Goal: Find specific page/section

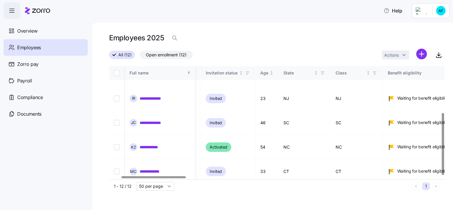
scroll to position [84, 0]
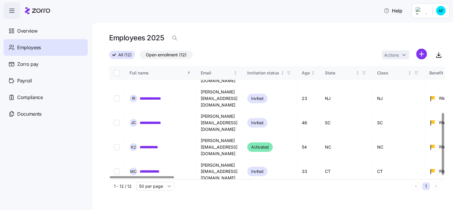
click at [121, 176] on div at bounding box center [142, 177] width 64 height 2
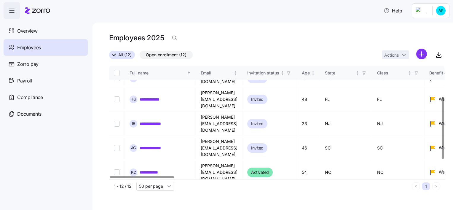
scroll to position [55, 0]
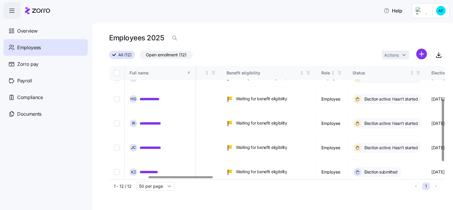
scroll to position [59, 208]
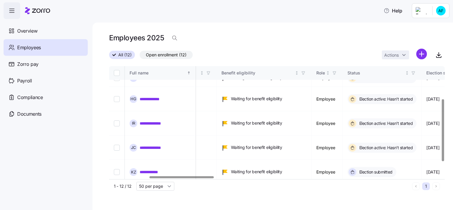
click at [206, 177] on div at bounding box center [182, 177] width 64 height 2
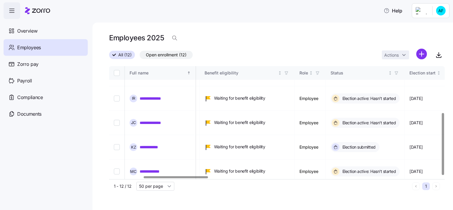
scroll to position [84, 0]
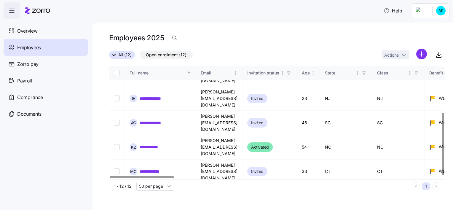
click at [110, 176] on div at bounding box center [142, 177] width 64 height 2
